Goal: Information Seeking & Learning: Learn about a topic

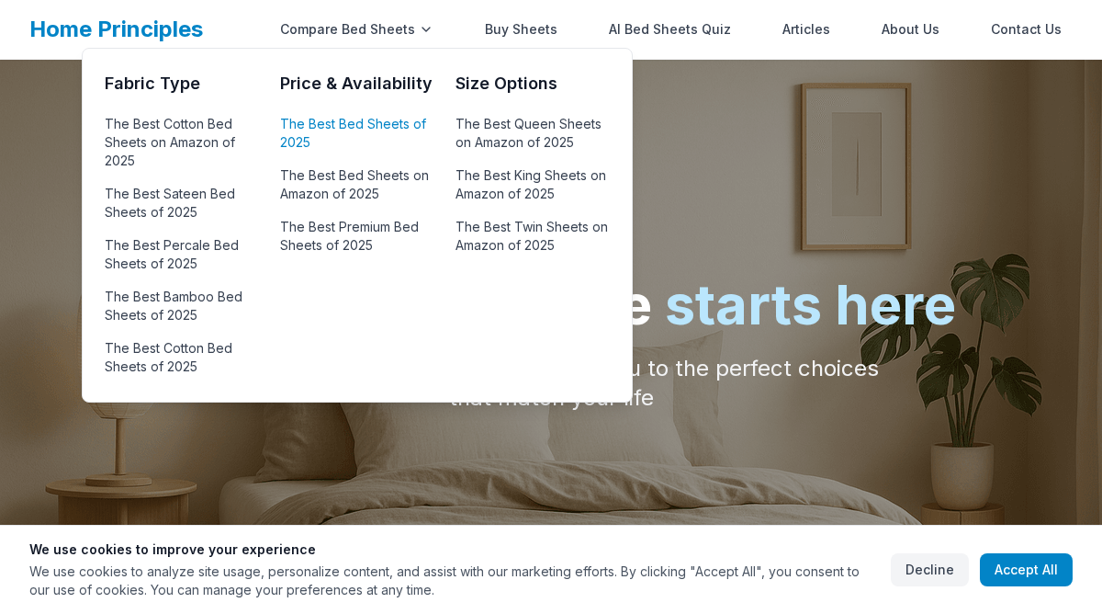
click at [354, 118] on link "The Best Bed Sheets of 2025" at bounding box center [356, 133] width 153 height 44
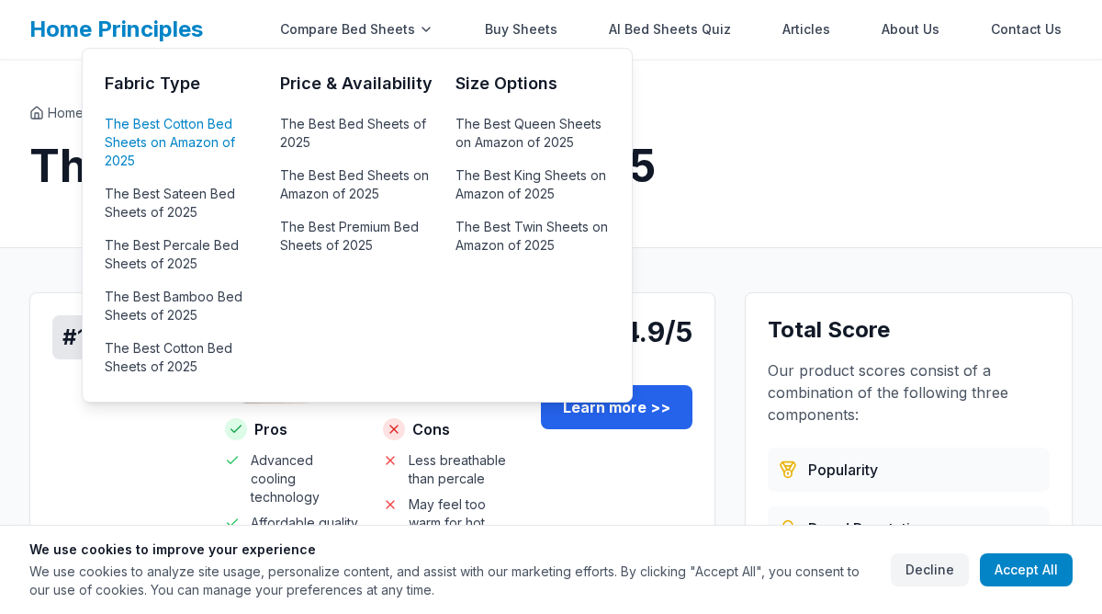
click at [186, 137] on link "The Best Cotton Bed Sheets on Amazon of 2025" at bounding box center [181, 142] width 153 height 62
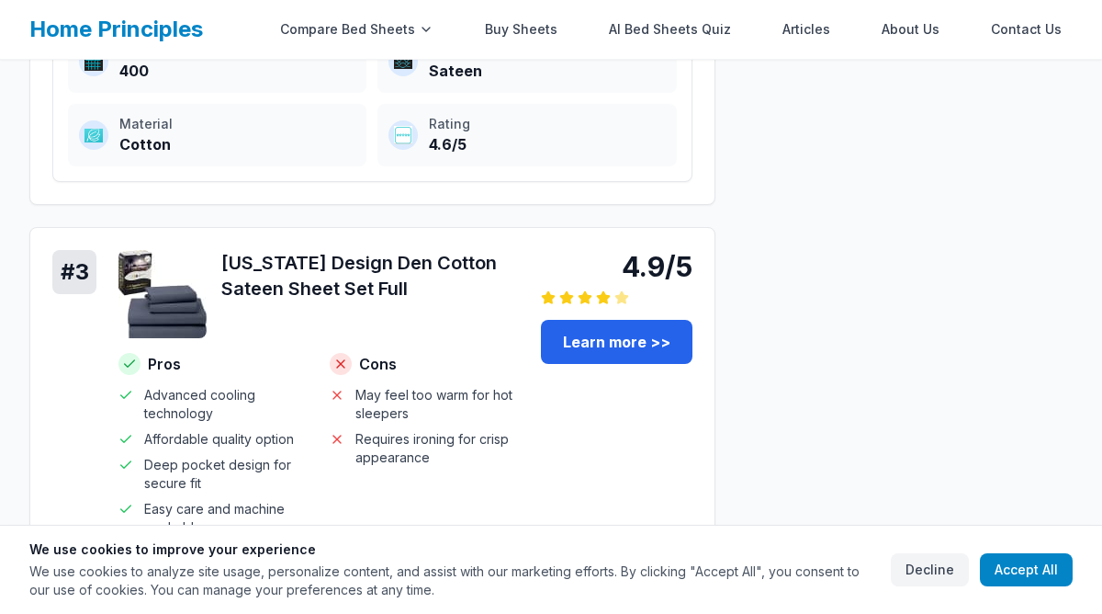
scroll to position [1879, 0]
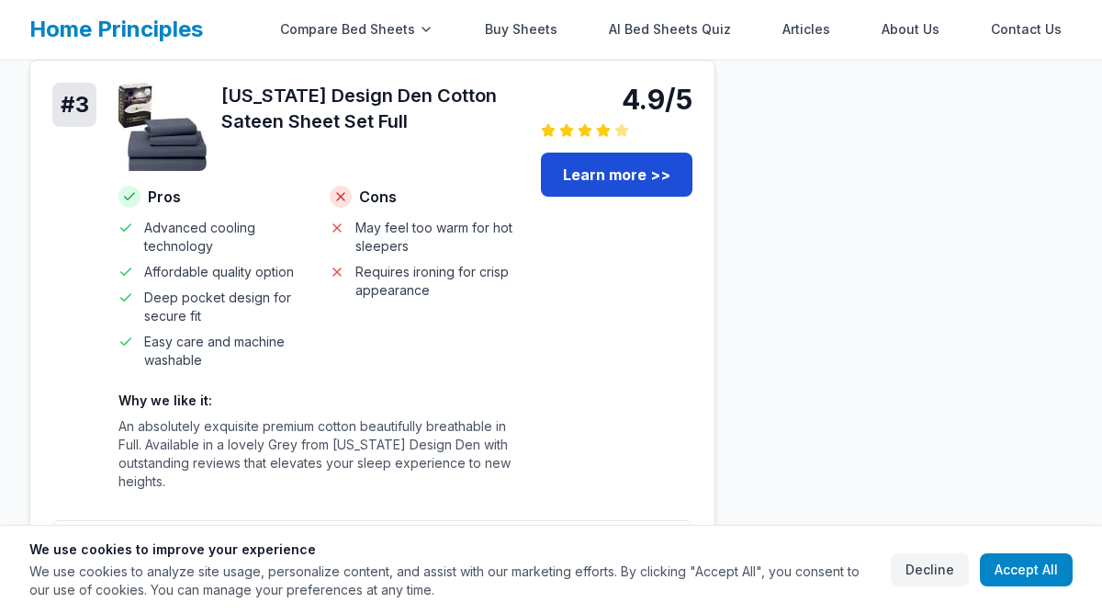
click at [604, 153] on link "Learn more >>" at bounding box center [617, 175] width 152 height 44
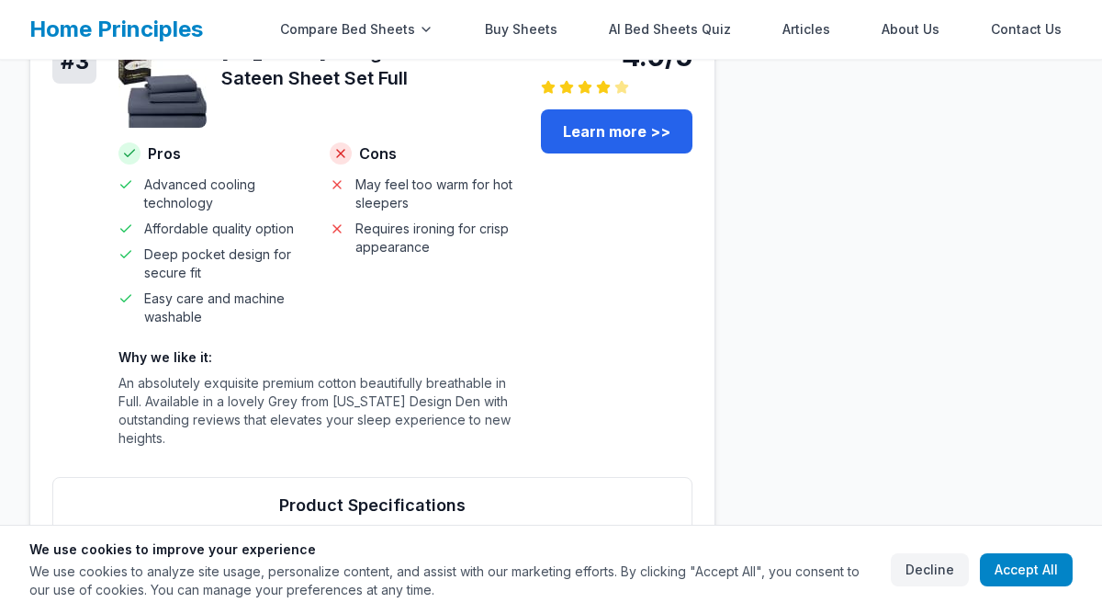
scroll to position [1926, 0]
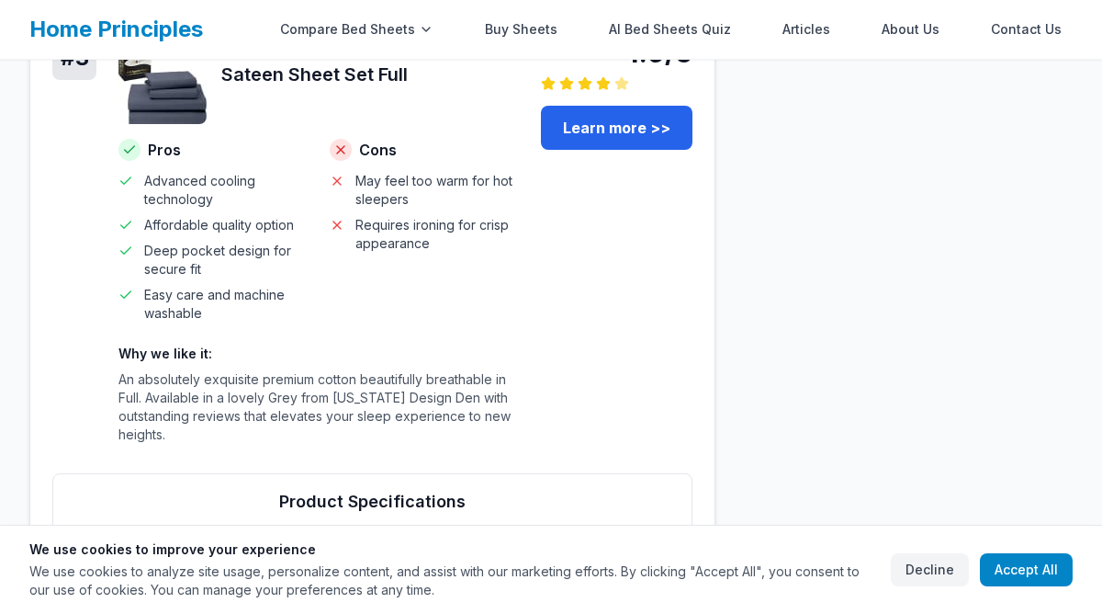
click at [218, 301] on span "Easy care and machine washable" at bounding box center [226, 304] width 164 height 37
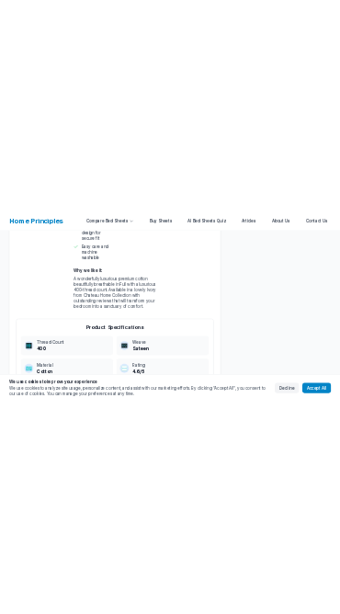
scroll to position [0, 0]
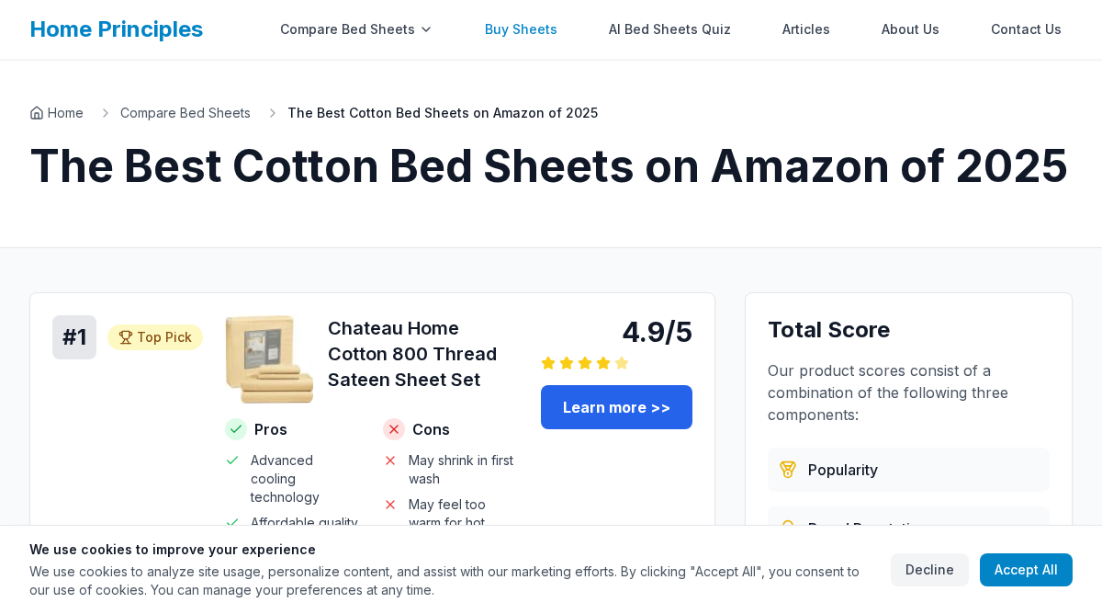
click at [517, 28] on link "Buy Sheets" at bounding box center [521, 29] width 95 height 37
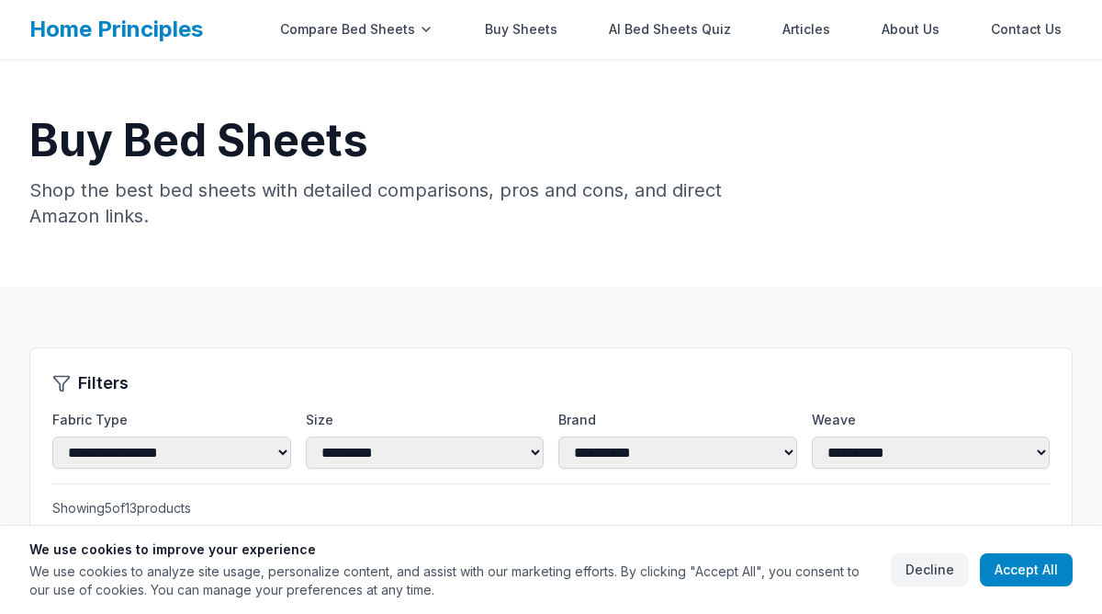
click at [78, 17] on link "Home Principles" at bounding box center [116, 29] width 174 height 27
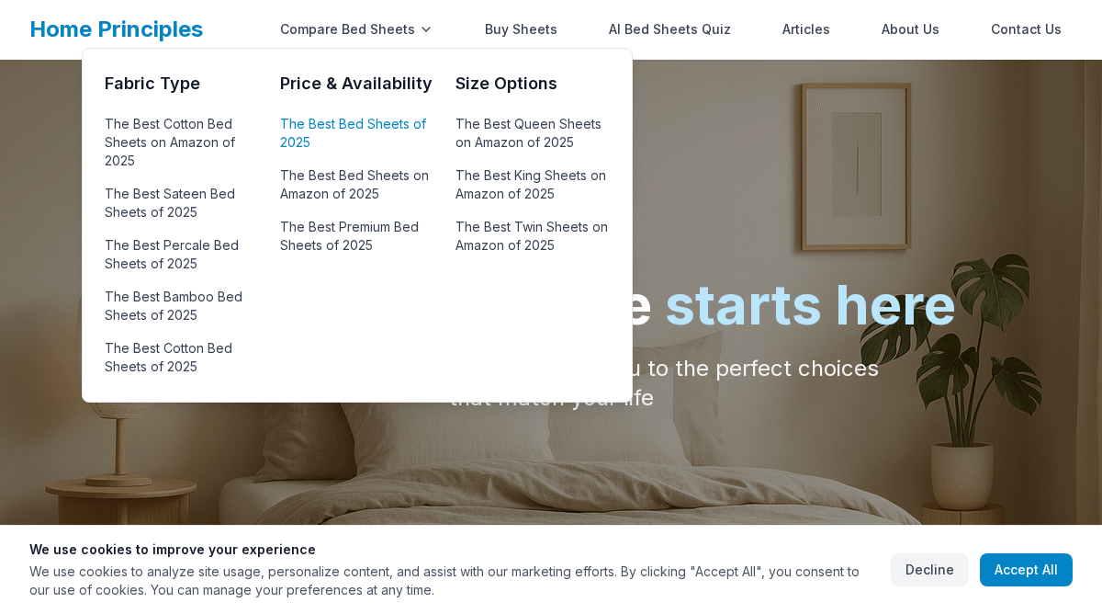
click at [347, 136] on link "The Best Bed Sheets of 2025" at bounding box center [356, 133] width 153 height 44
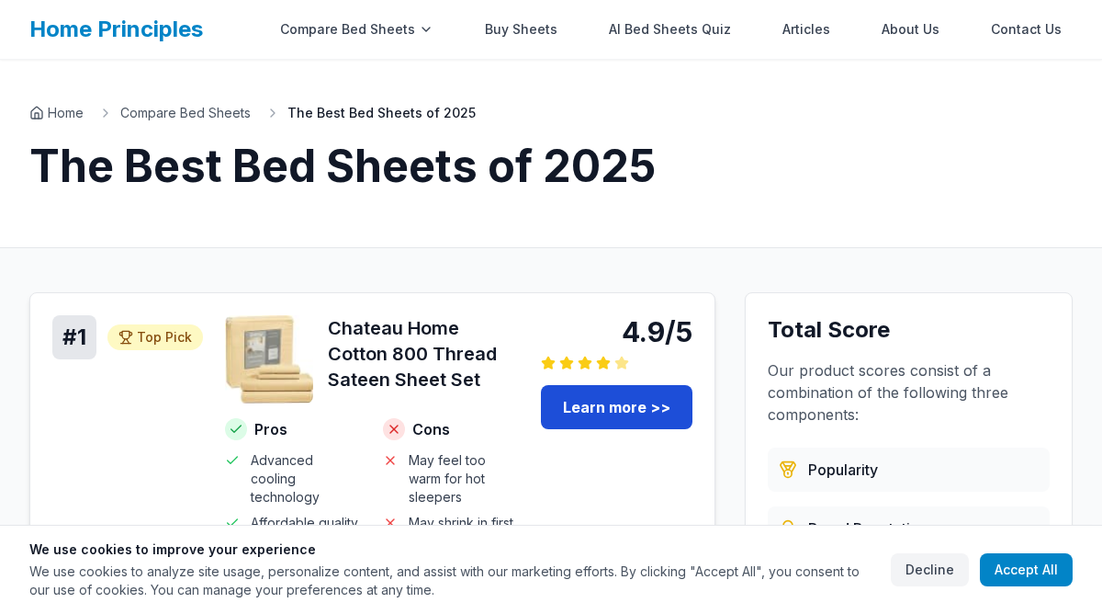
click at [637, 399] on link "Learn more >>" at bounding box center [617, 407] width 152 height 44
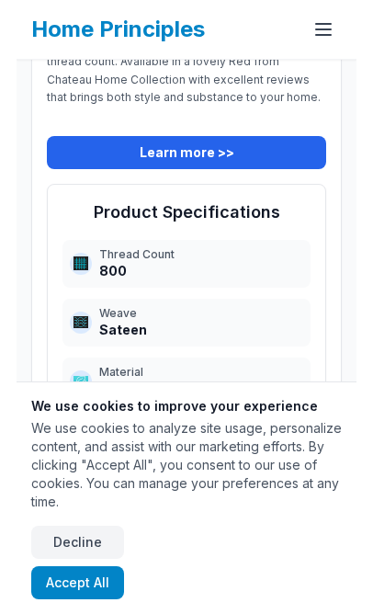
scroll to position [726, 0]
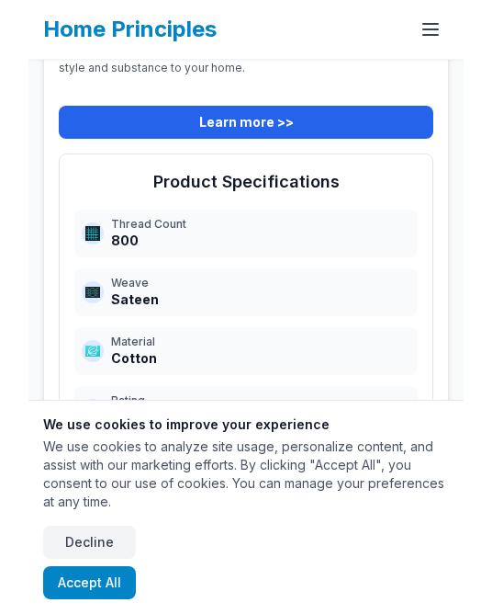
scroll to position [649, 0]
